Goal: Task Accomplishment & Management: Manage account settings

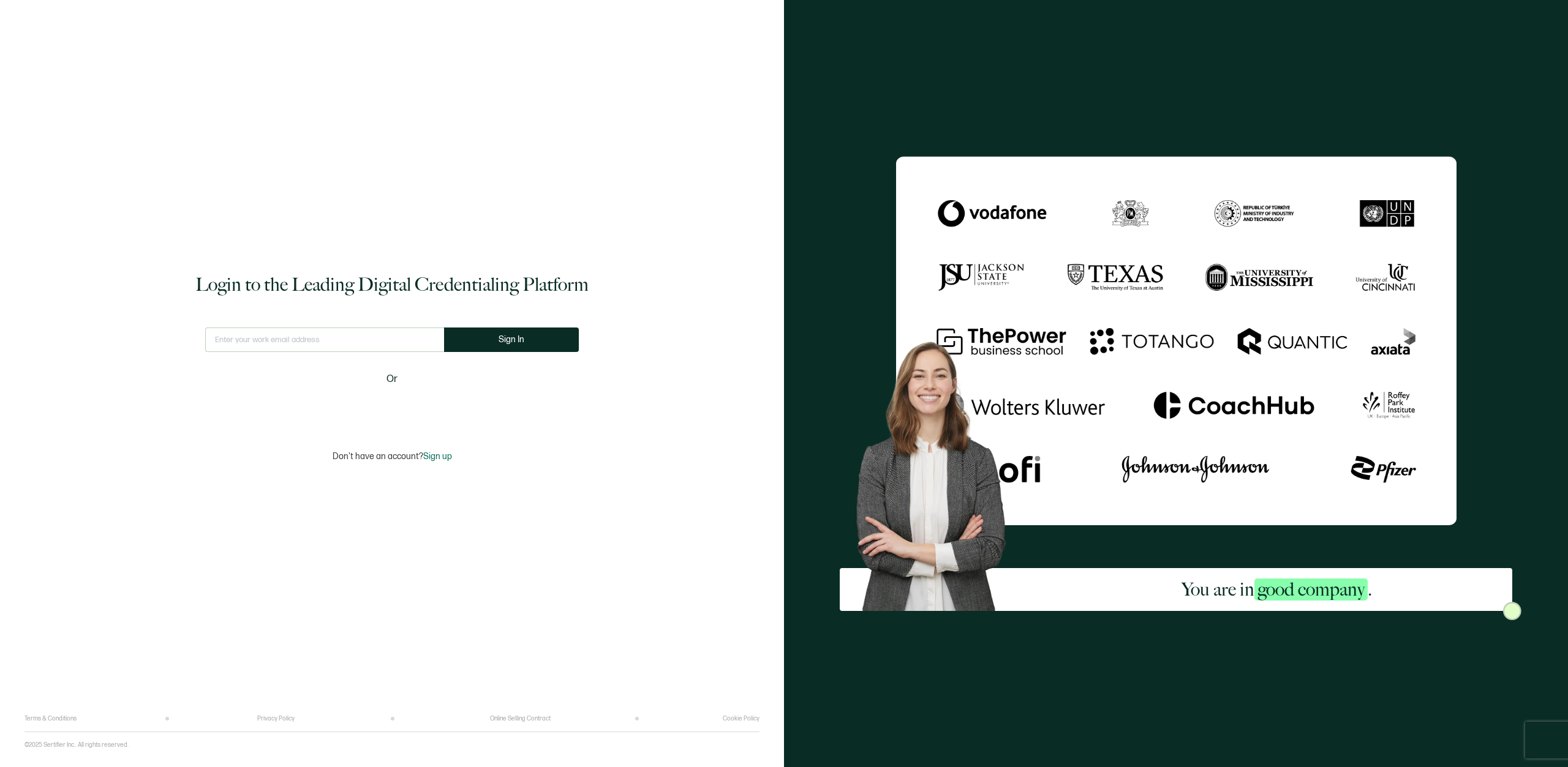
click at [307, 344] on input "text" at bounding box center [325, 339] width 239 height 24
type input "[EMAIL_ADDRESS][DOMAIN_NAME]"
click at [481, 339] on button "Sign In" at bounding box center [516, 339] width 134 height 24
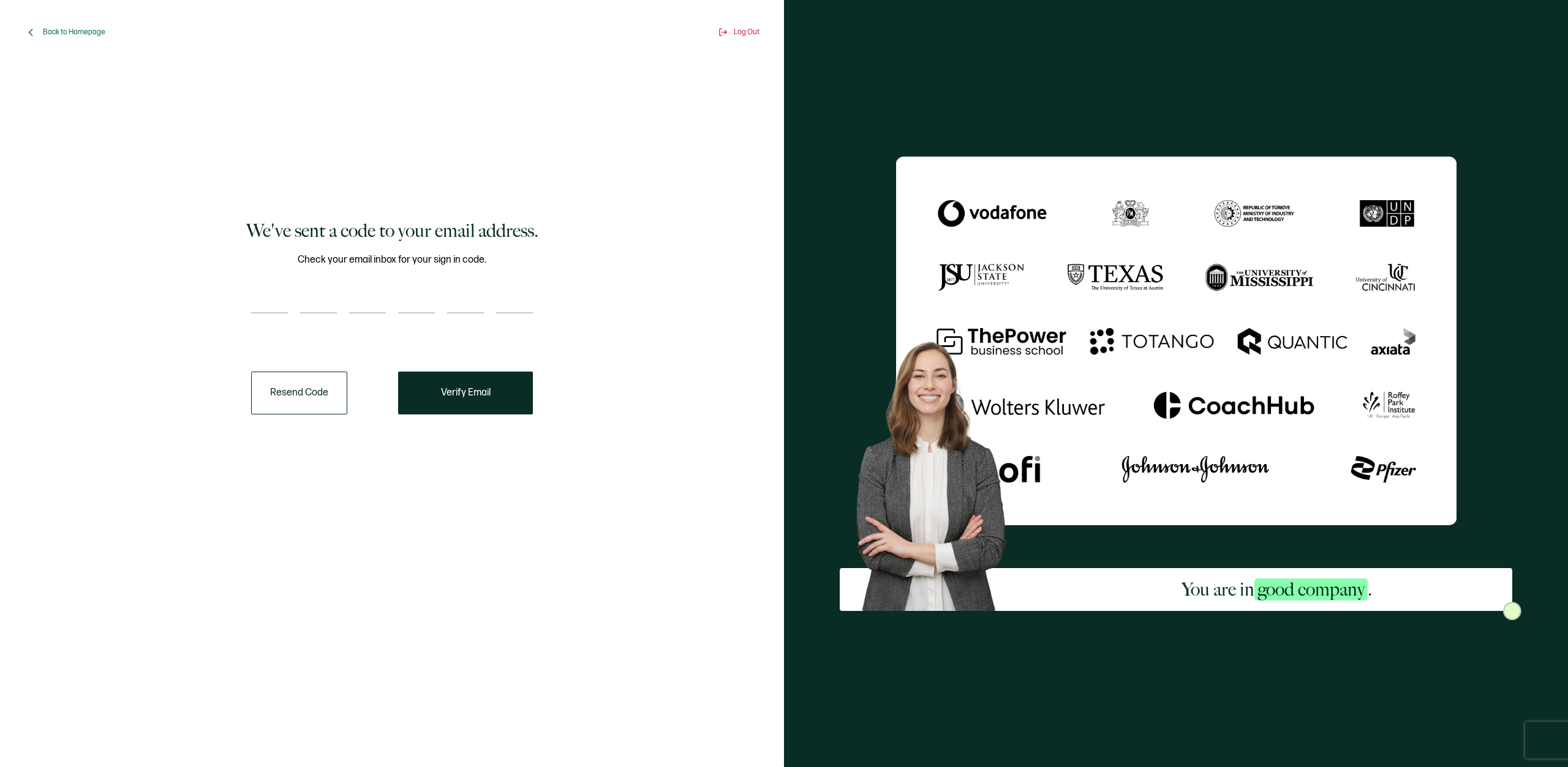
click at [264, 310] on input "number" at bounding box center [269, 301] width 37 height 24
type input "8"
type input "3"
type input "0"
type input "4"
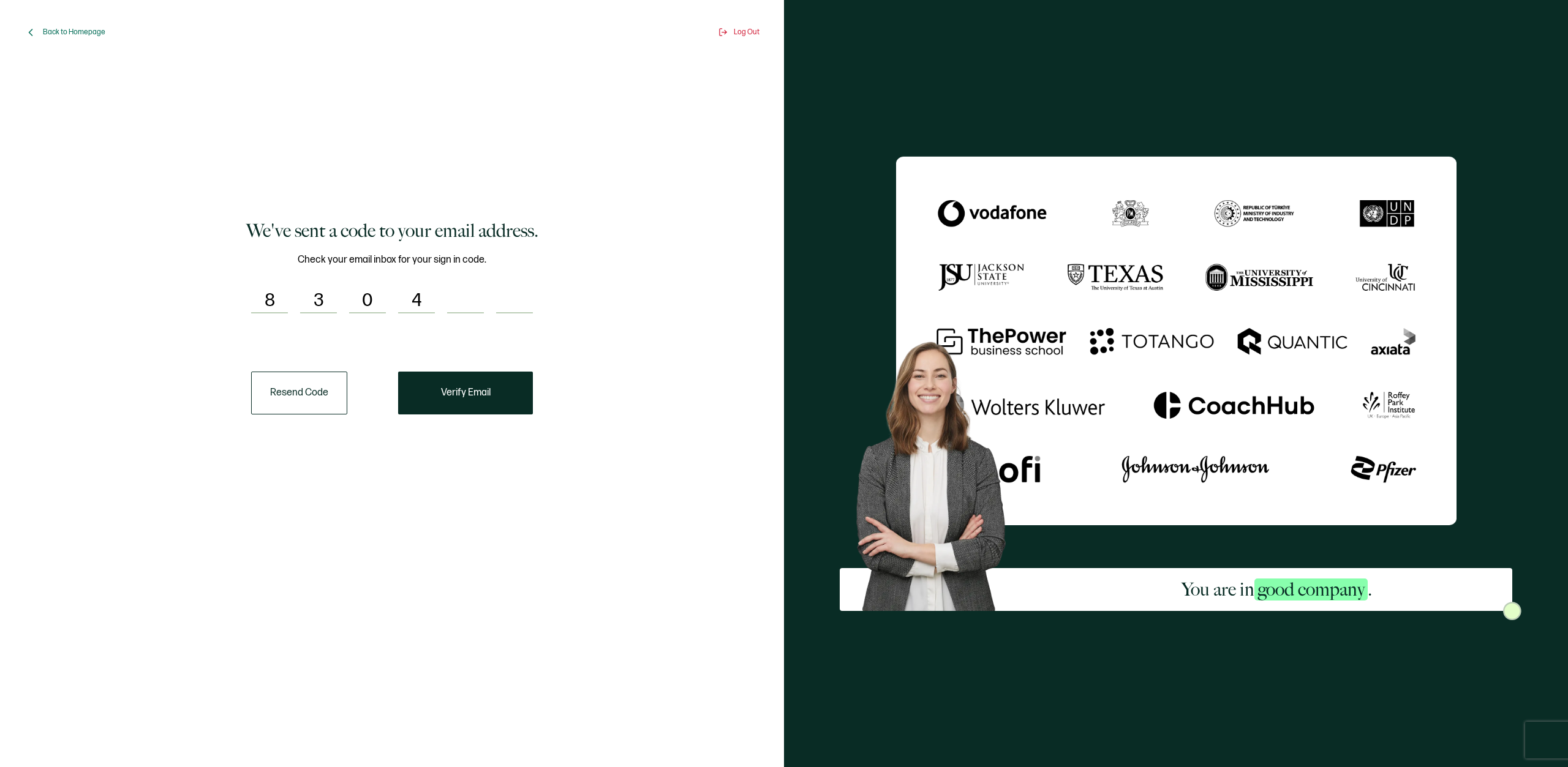
type input "0"
type input "4"
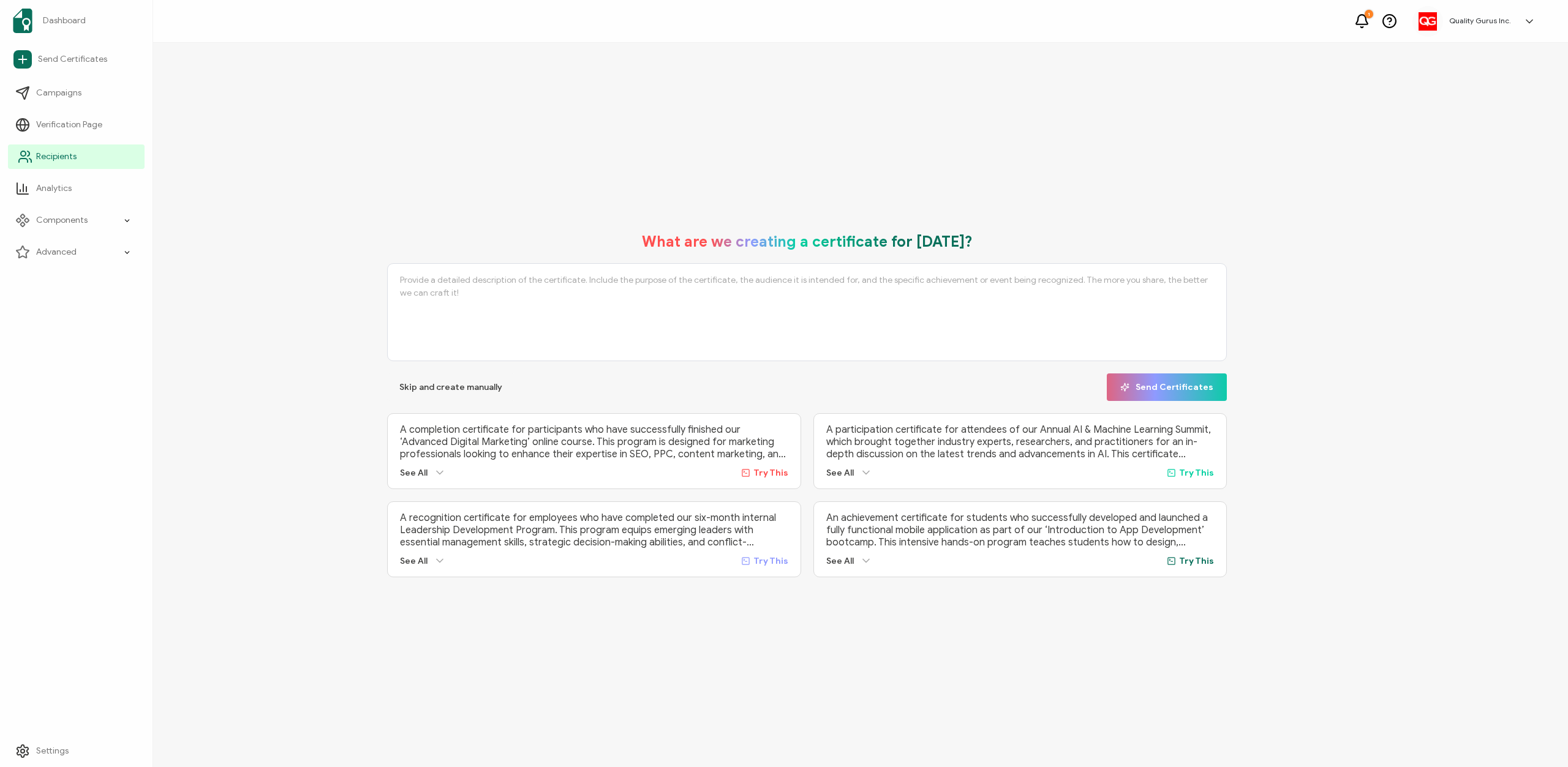
click at [59, 161] on span "Recipients" at bounding box center [56, 157] width 41 height 13
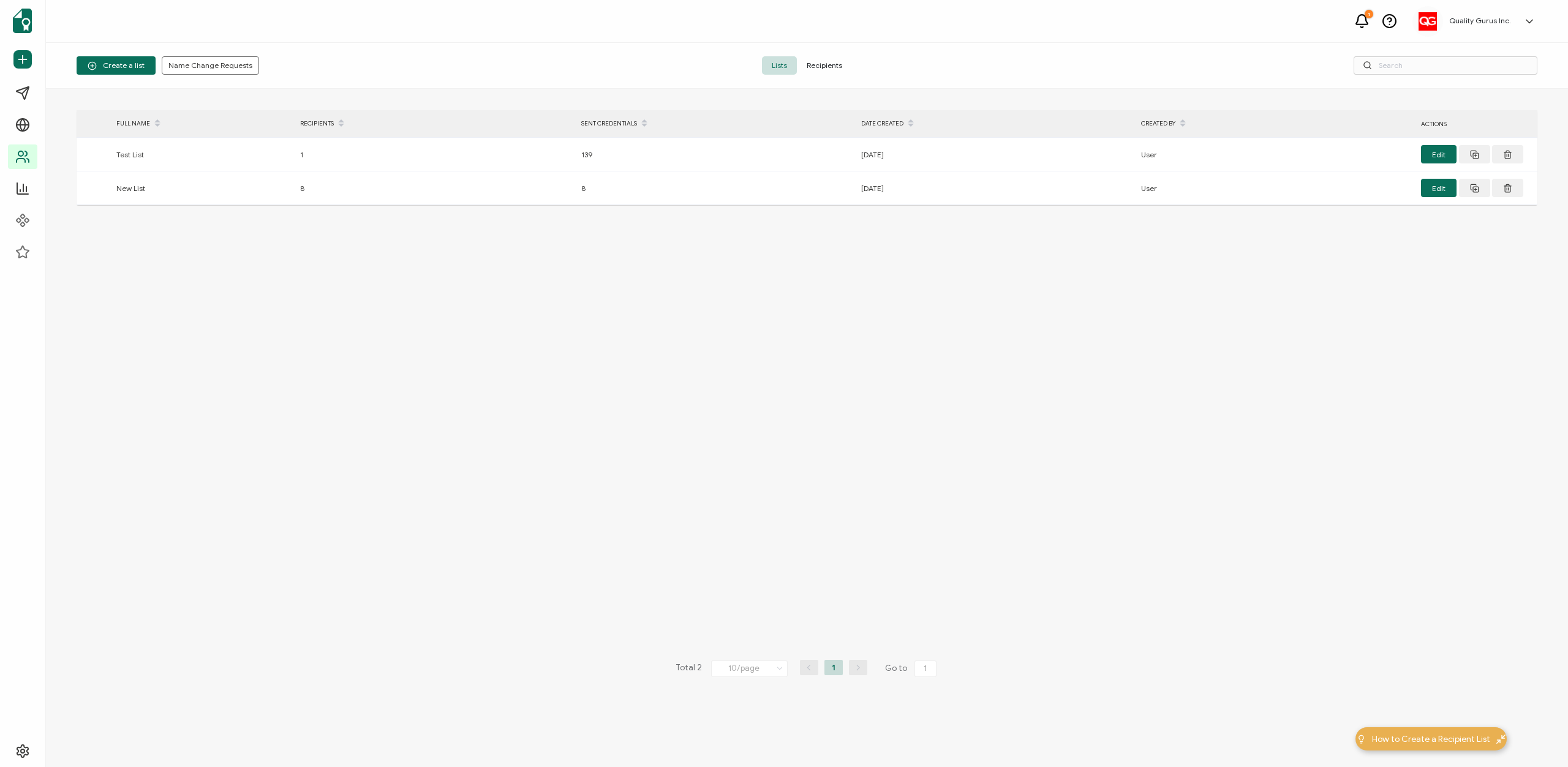
click at [817, 62] on span "Recipients" at bounding box center [824, 65] width 55 height 18
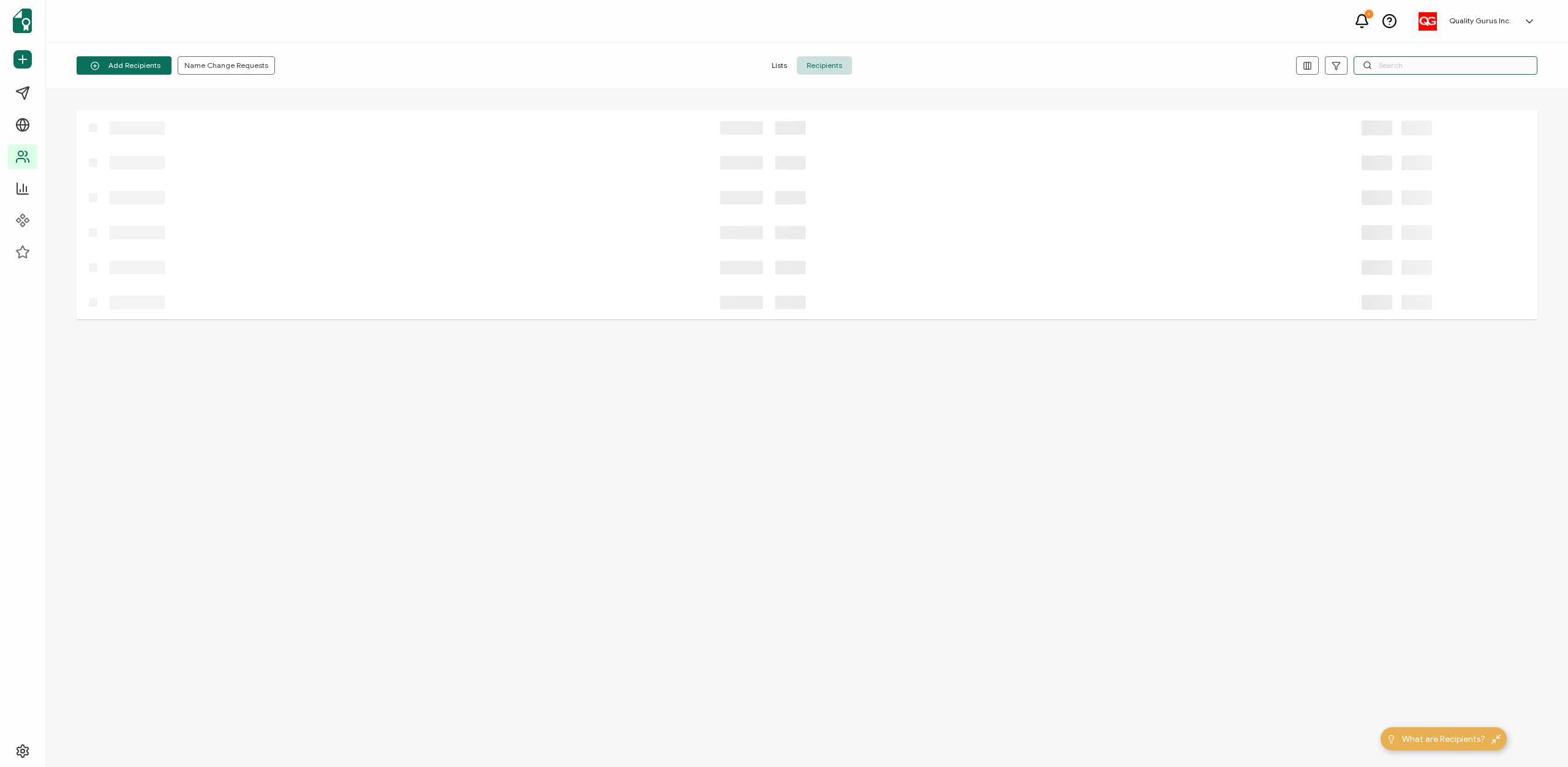
click at [1398, 68] on input "text" at bounding box center [1445, 65] width 184 height 18
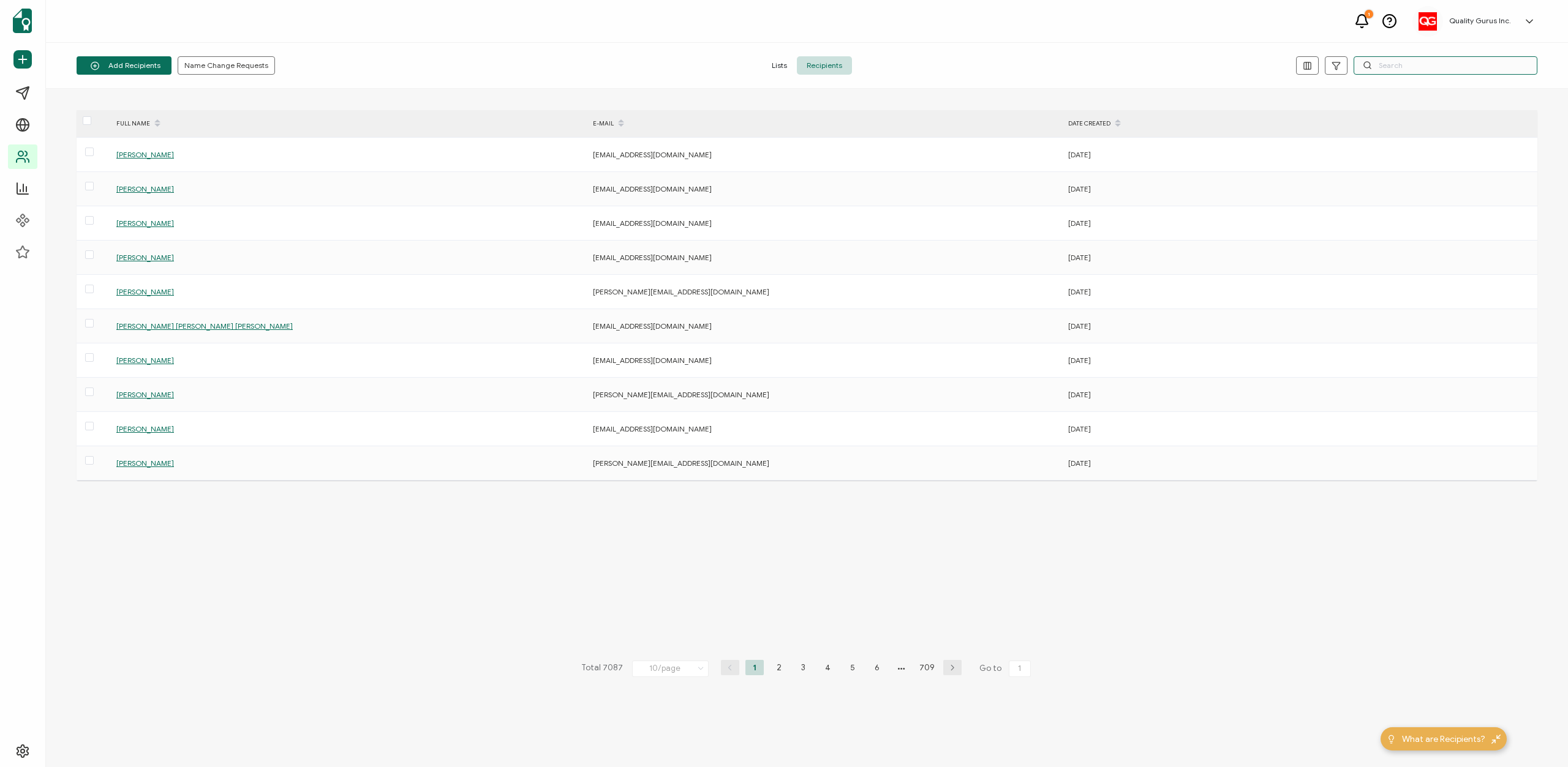
paste input "[EMAIL_ADDRESS][DOMAIN_NAME]"
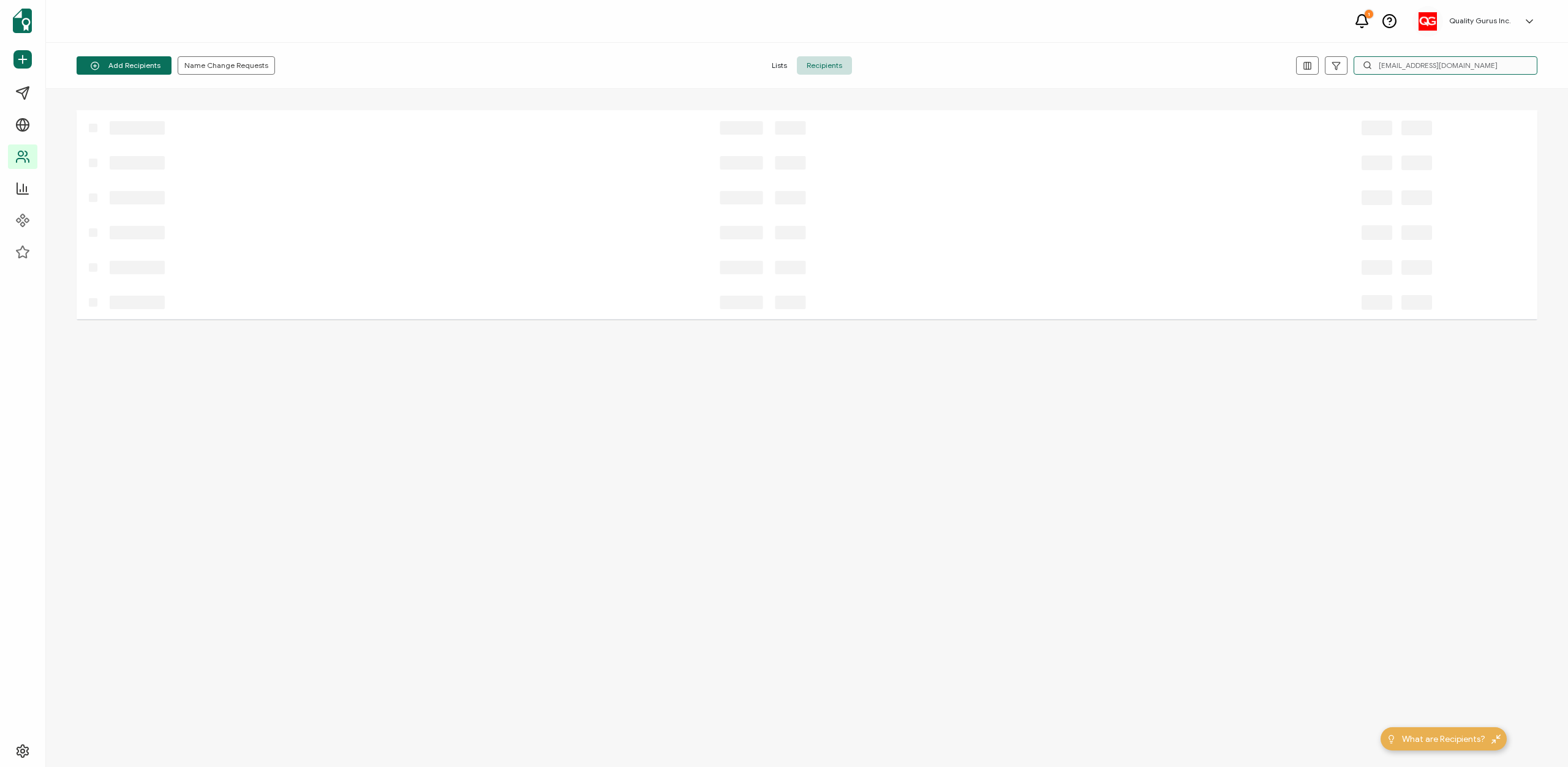
type input "[EMAIL_ADDRESS][DOMAIN_NAME]"
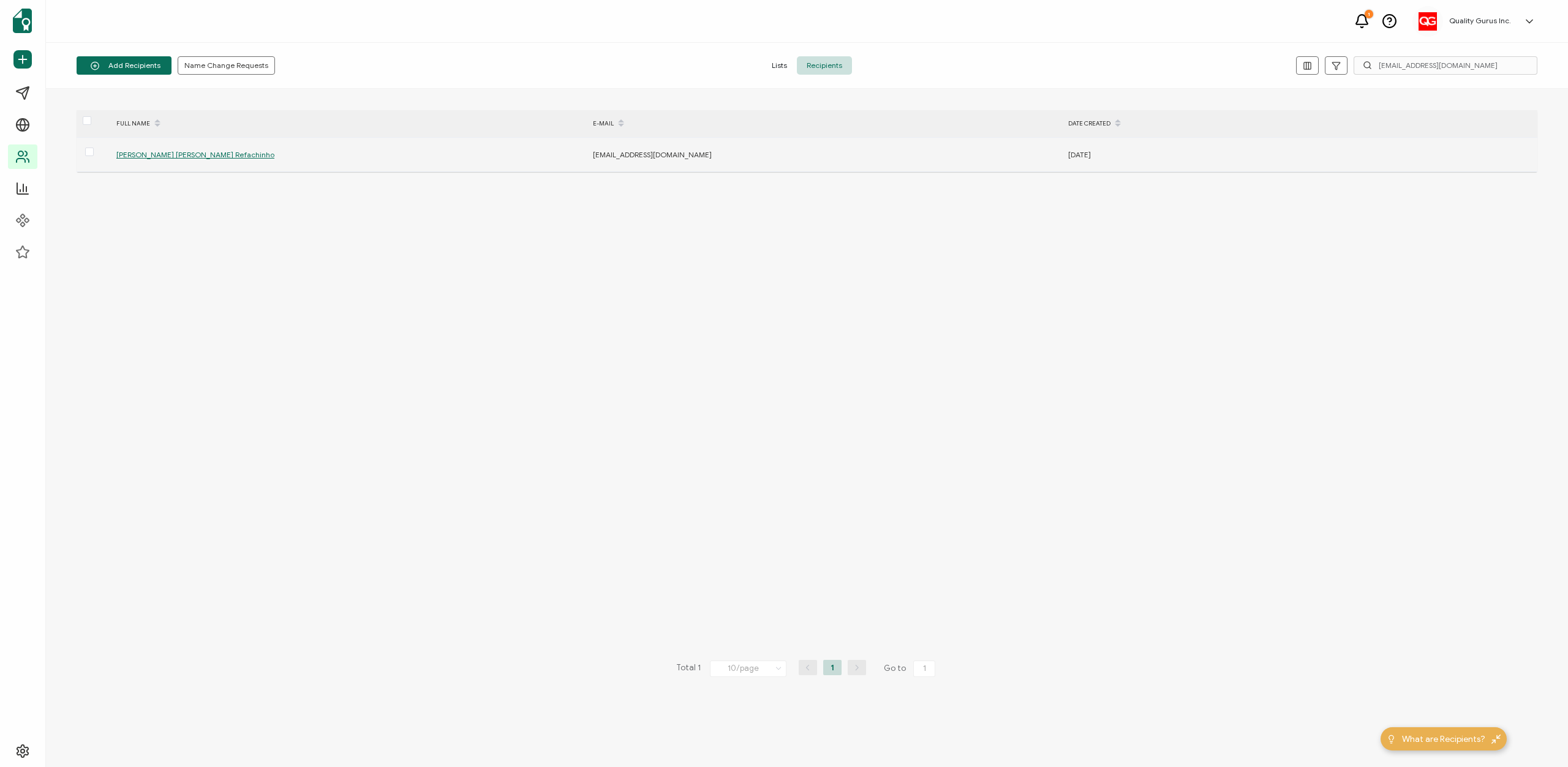
click at [197, 156] on span "[PERSON_NAME] [PERSON_NAME] Refachinho" at bounding box center [195, 154] width 158 height 9
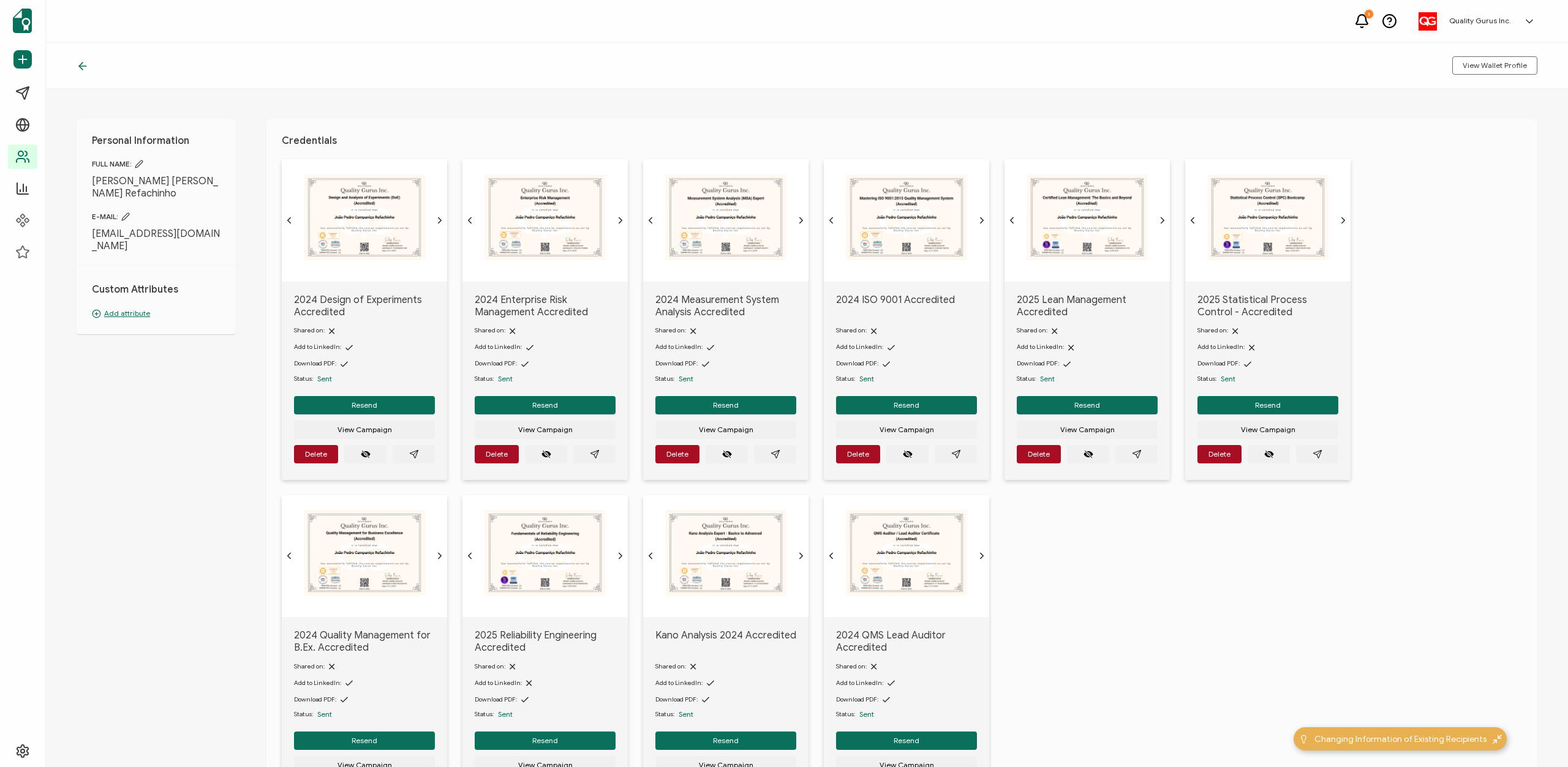
click at [142, 164] on icon at bounding box center [139, 164] width 9 height 9
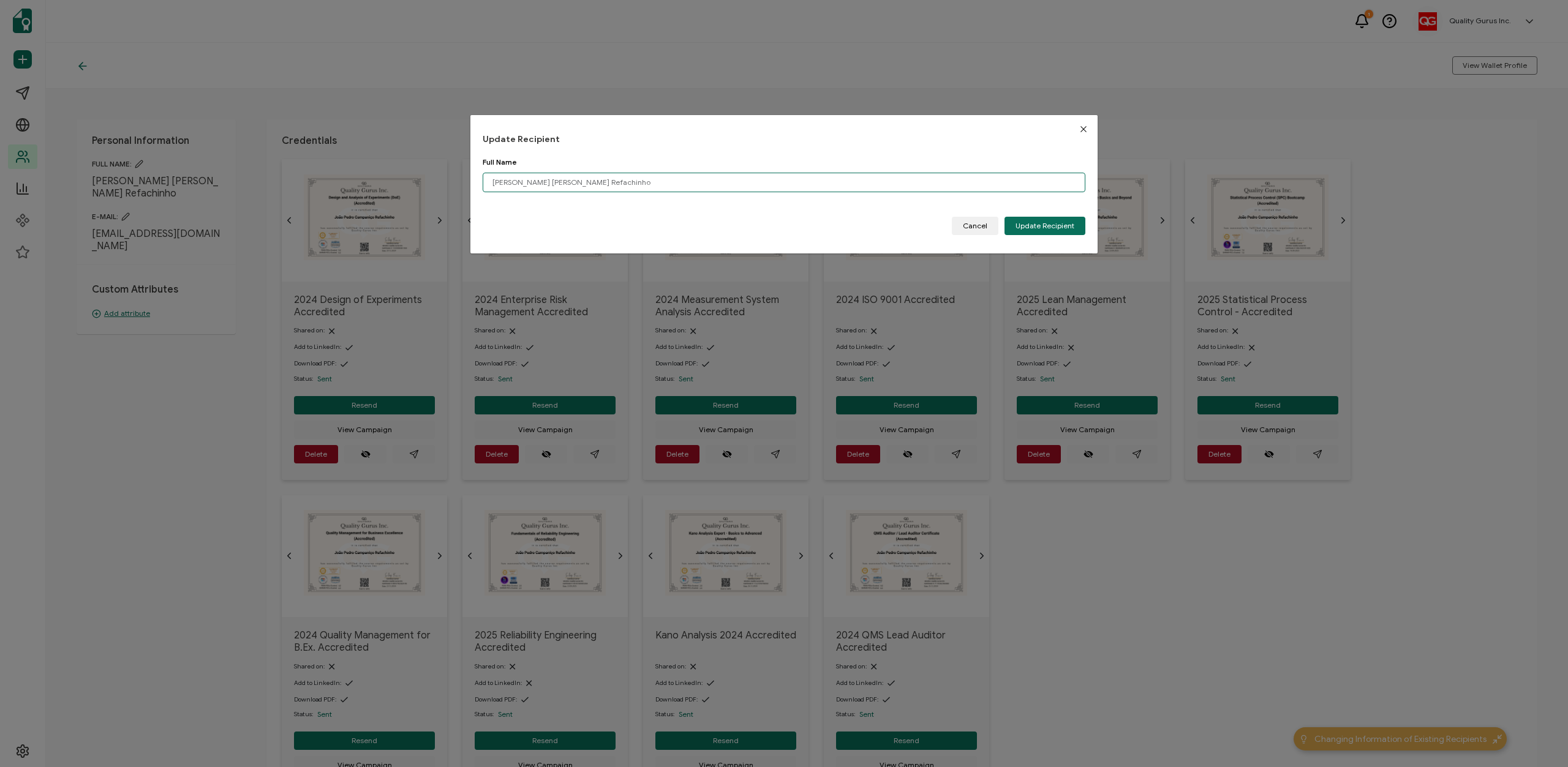
click at [648, 180] on input "[PERSON_NAME] [PERSON_NAME] Refachinho" at bounding box center [784, 183] width 602 height 20
type input "[PERSON_NAME] [PERSON_NAME] Refachinho"
click at [1056, 224] on span "Update Recipient" at bounding box center [1044, 226] width 59 height 7
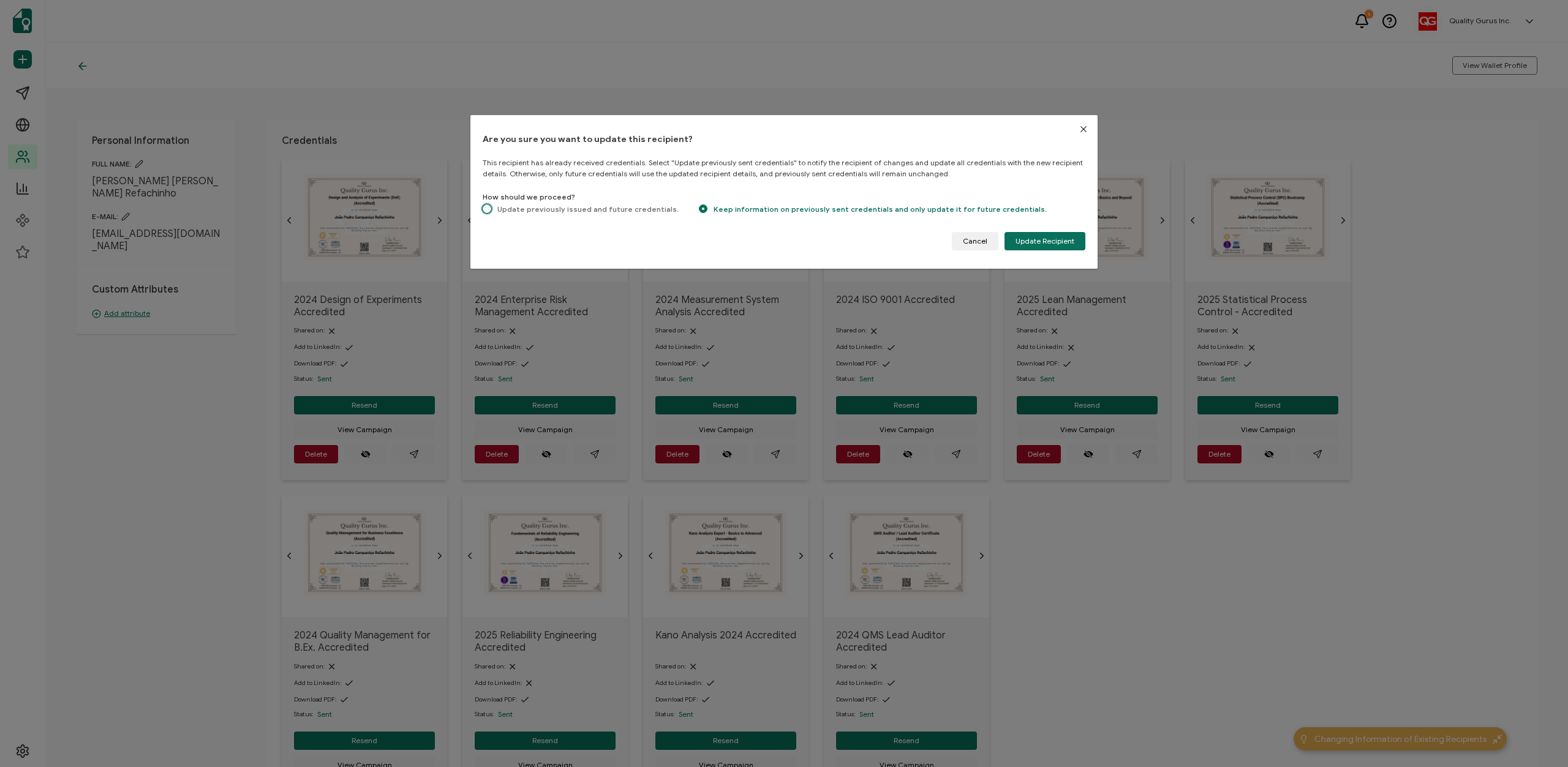
click at [554, 210] on span "Update previously issued and future credentials." at bounding box center [585, 209] width 188 height 9
click at [491, 210] on input "Update previously issued and future credentials." at bounding box center [487, 210] width 9 height 11
radio input "true"
radio input "false"
click at [1041, 243] on span "Update Recipient" at bounding box center [1044, 242] width 59 height 7
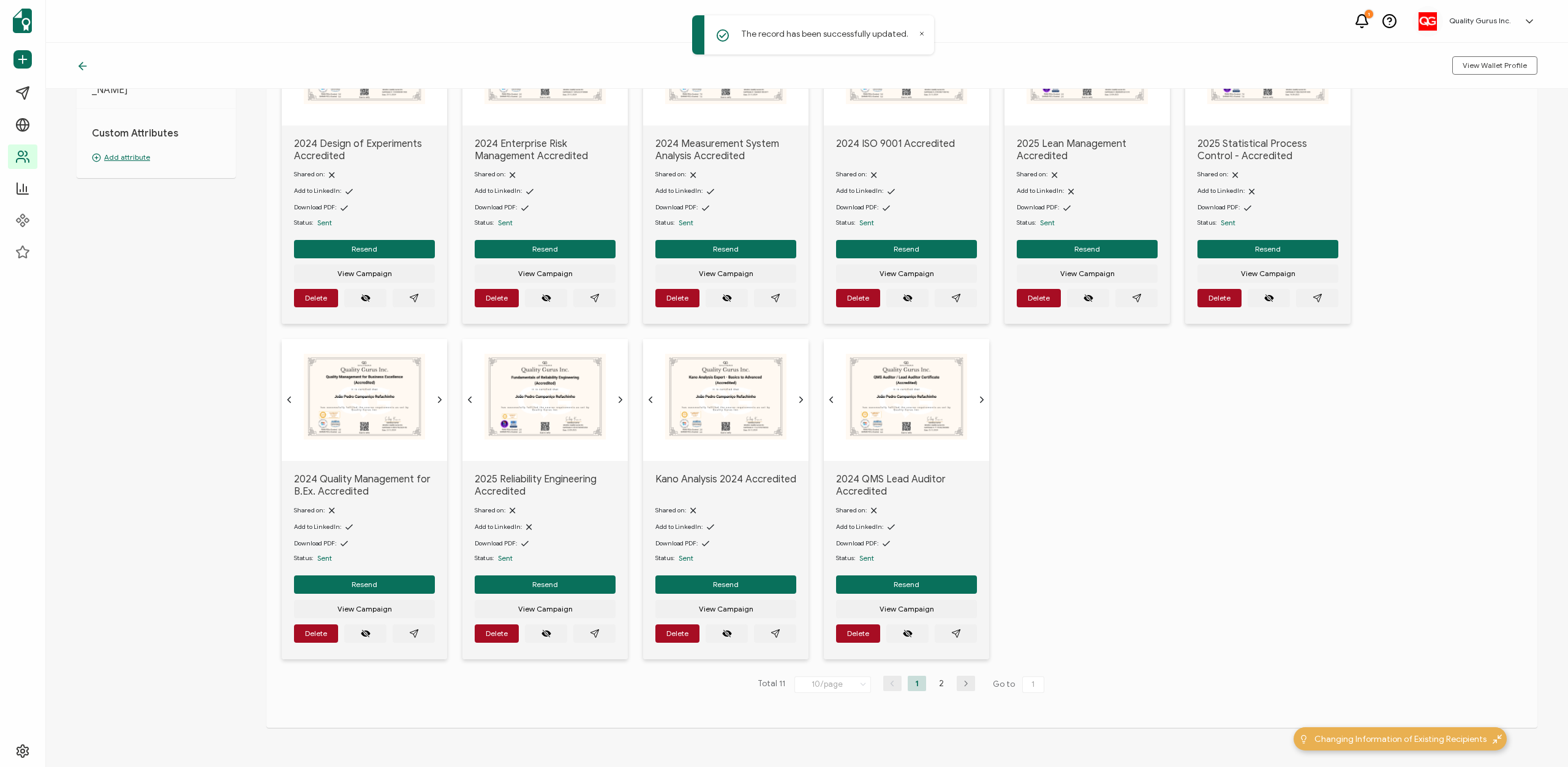
scroll to position [194, 0]
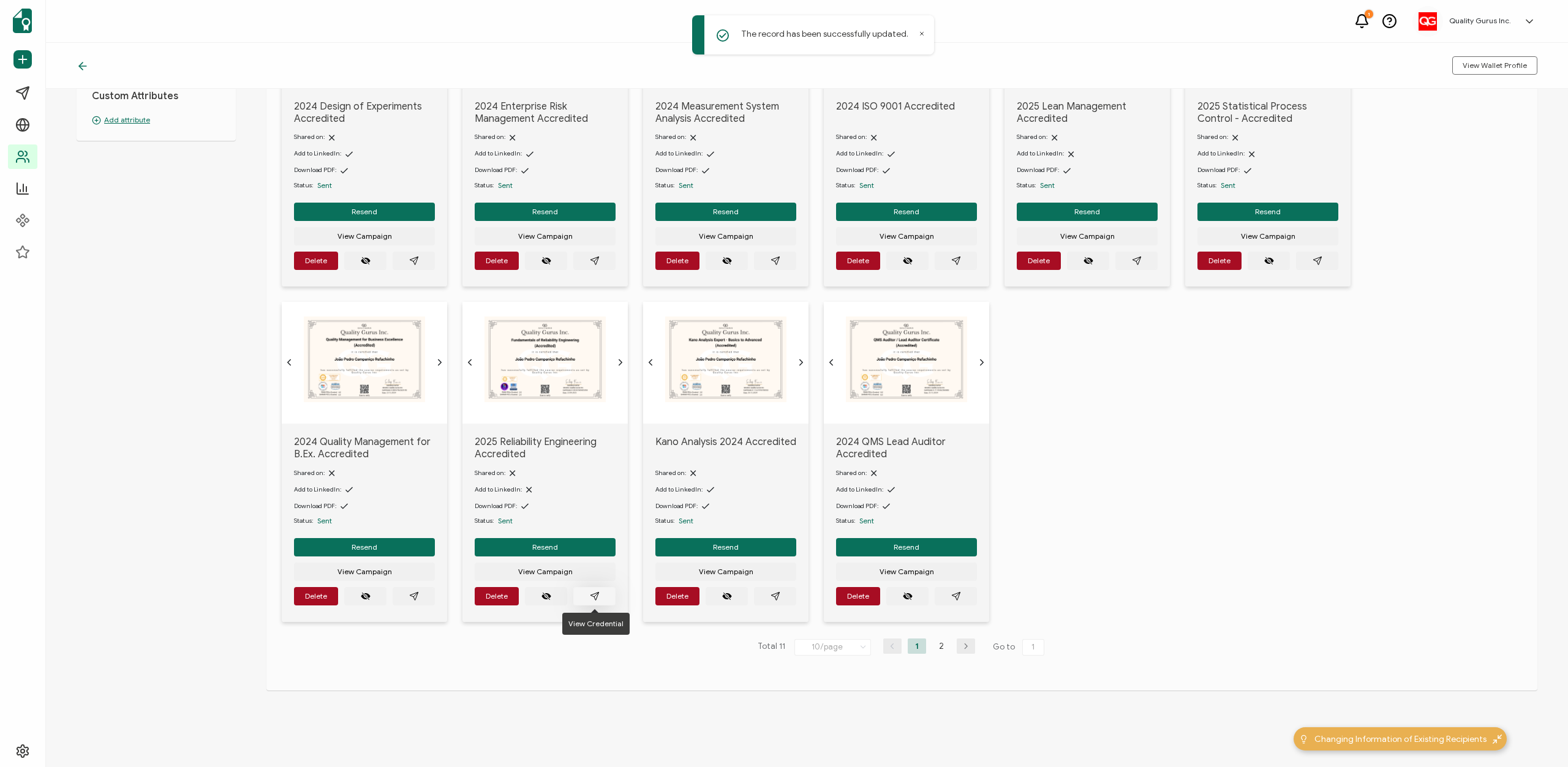
click at [599, 594] on icon "paper plane outline" at bounding box center [594, 596] width 10 height 10
click at [563, 549] on button "Resend" at bounding box center [545, 547] width 141 height 18
click at [586, 653] on div "Total 11 10/page 10/page 20/page 50/page 100/page 1 2 Go to 1" at bounding box center [901, 647] width 1240 height 20
click at [544, 551] on span "Resend" at bounding box center [545, 547] width 26 height 7
